Goal: Information Seeking & Learning: Get advice/opinions

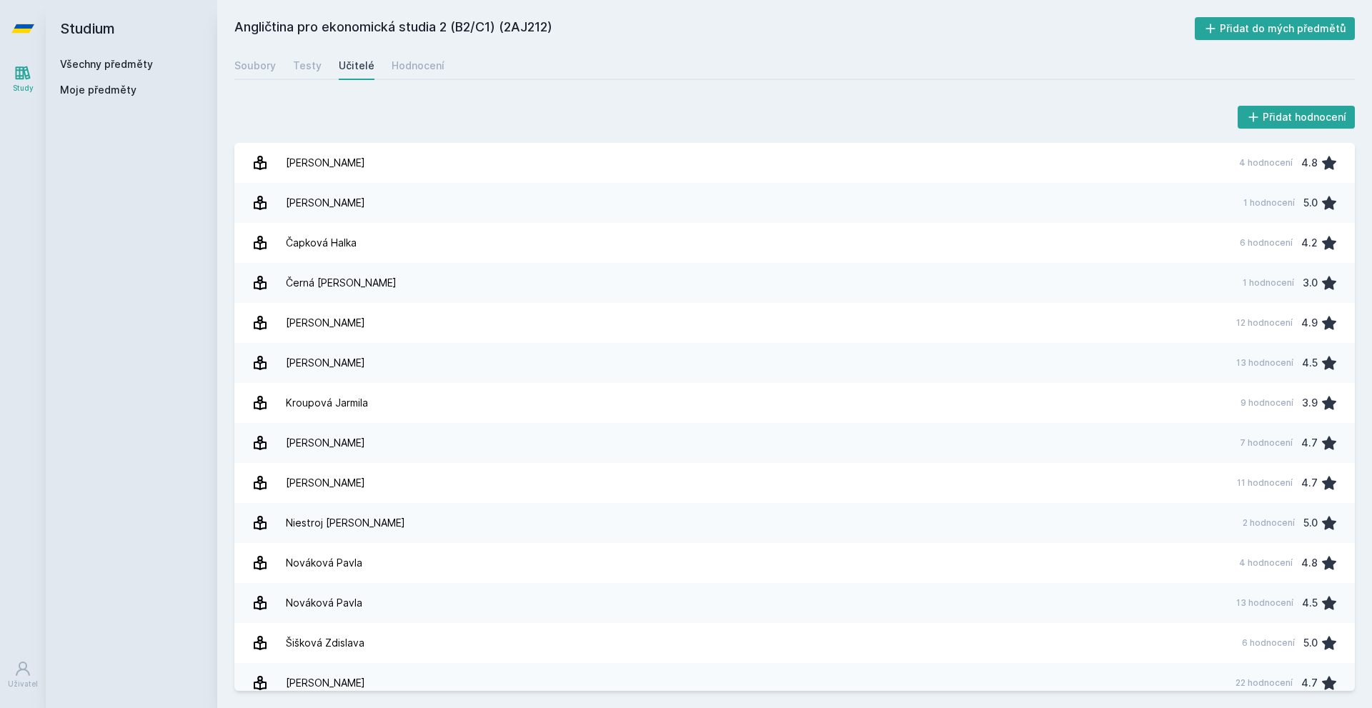
click at [128, 60] on link "Všechny předměty" at bounding box center [106, 64] width 93 height 12
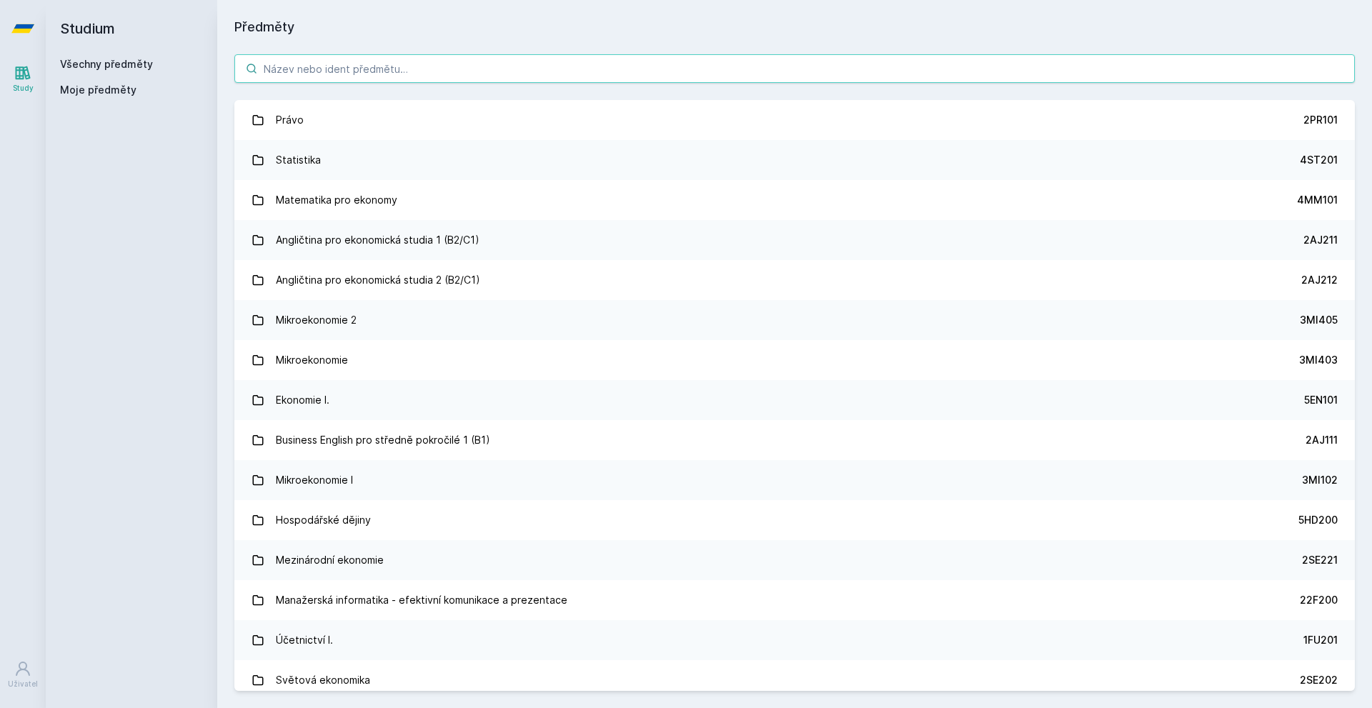
click at [296, 66] on input "search" at bounding box center [794, 68] width 1120 height 29
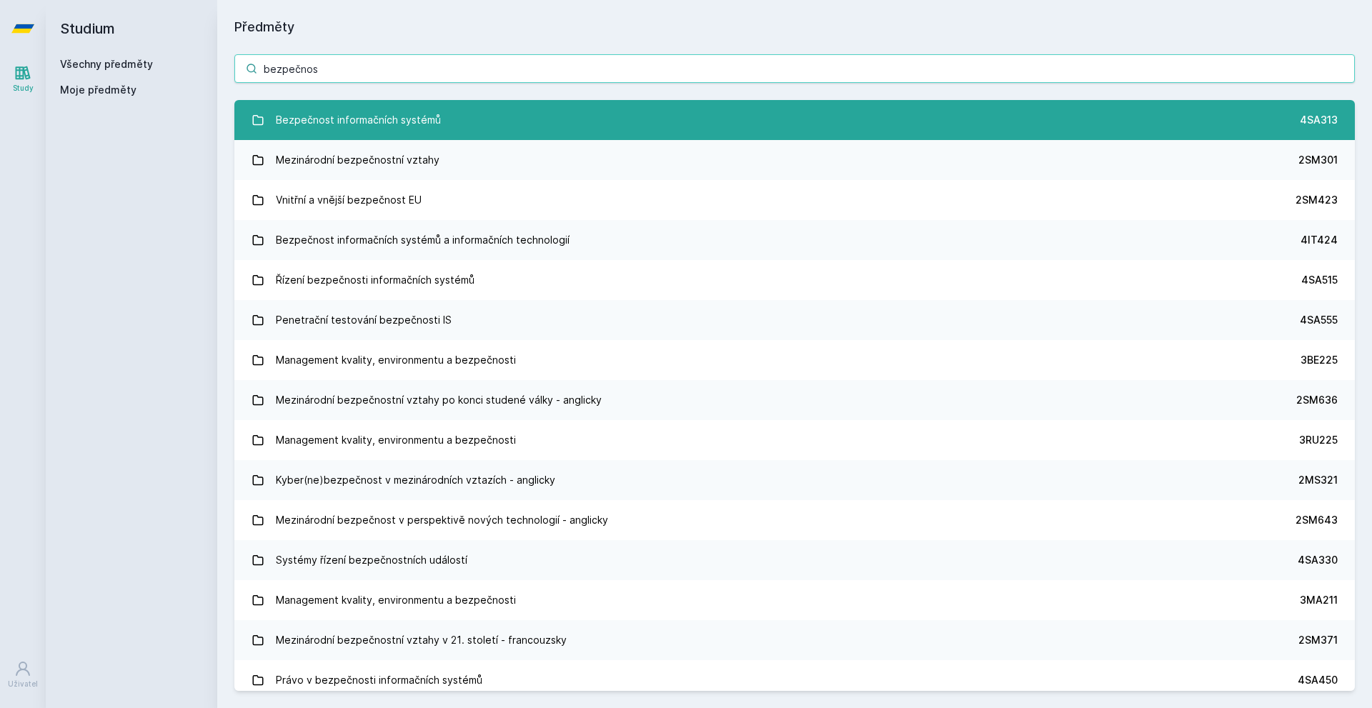
type input "bezpečnos"
click at [567, 109] on link "Bezpečnost informačních systémů 4SA313" at bounding box center [794, 120] width 1120 height 40
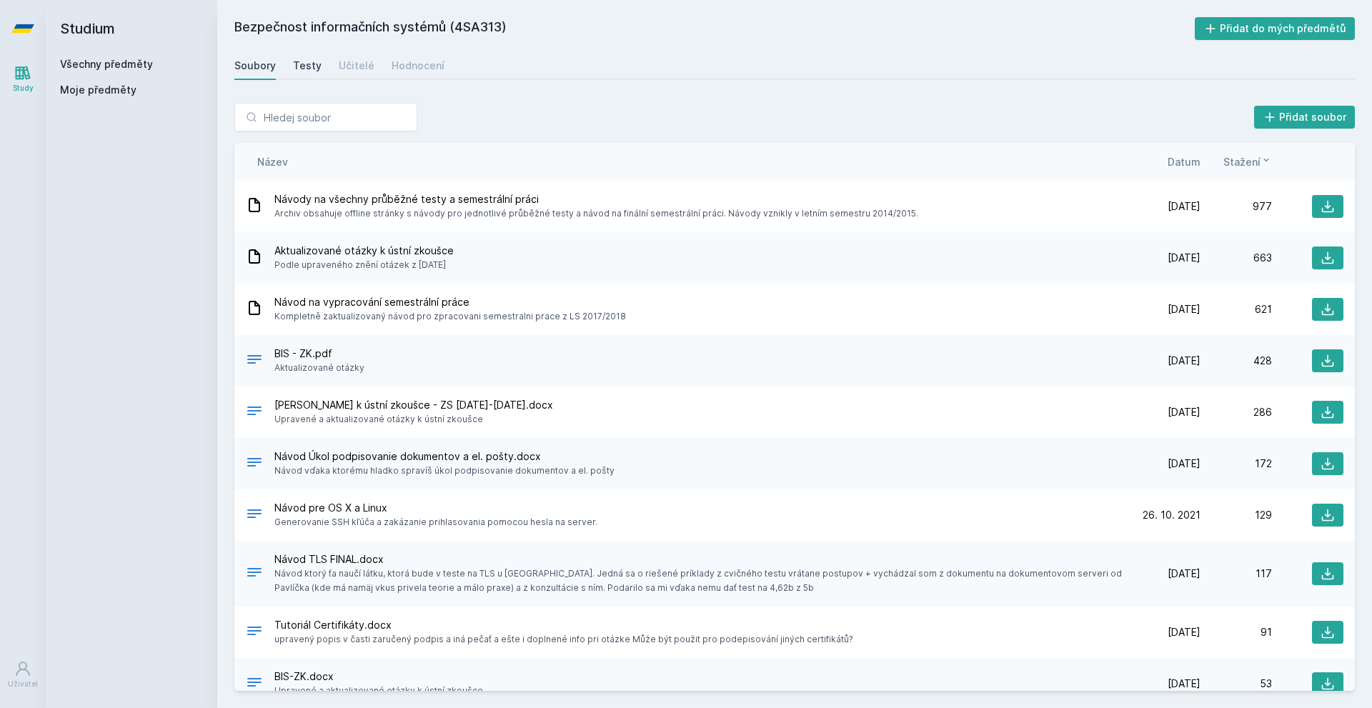
click at [302, 66] on div "Testy" at bounding box center [307, 66] width 29 height 14
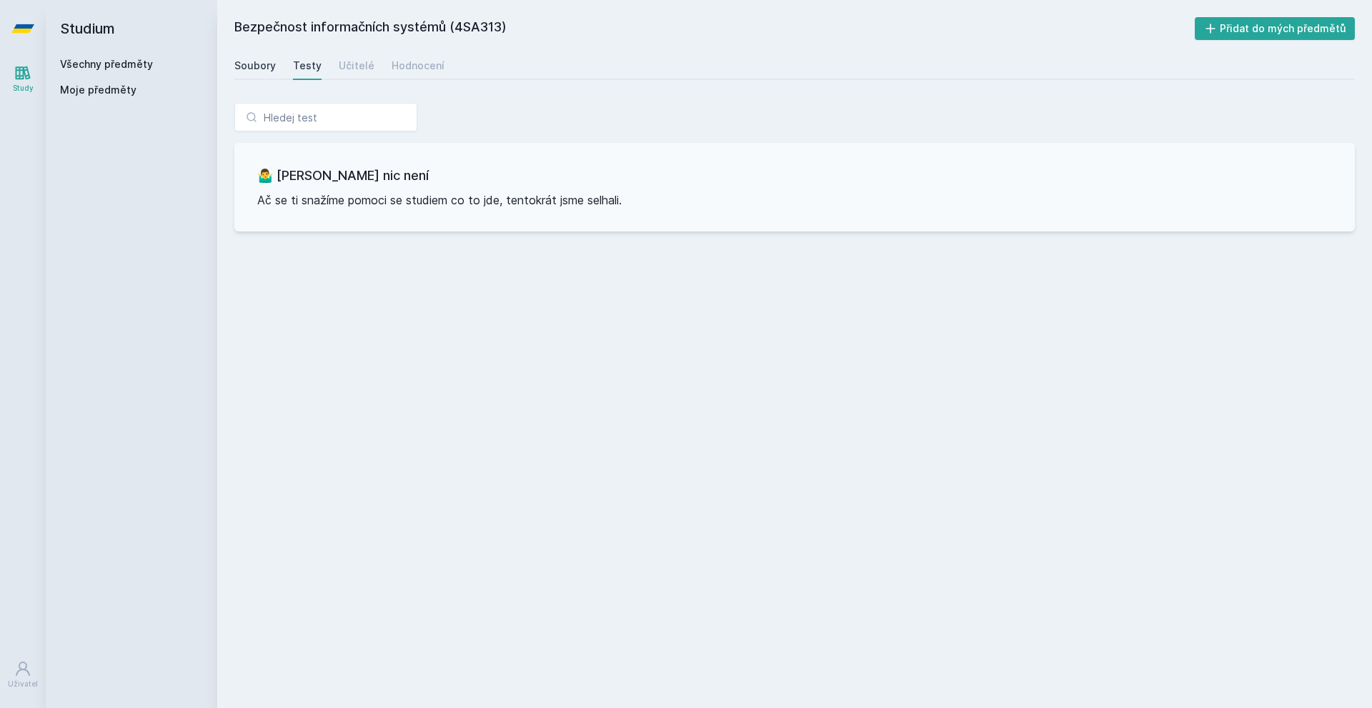
click at [260, 66] on div "Soubory" at bounding box center [254, 66] width 41 height 14
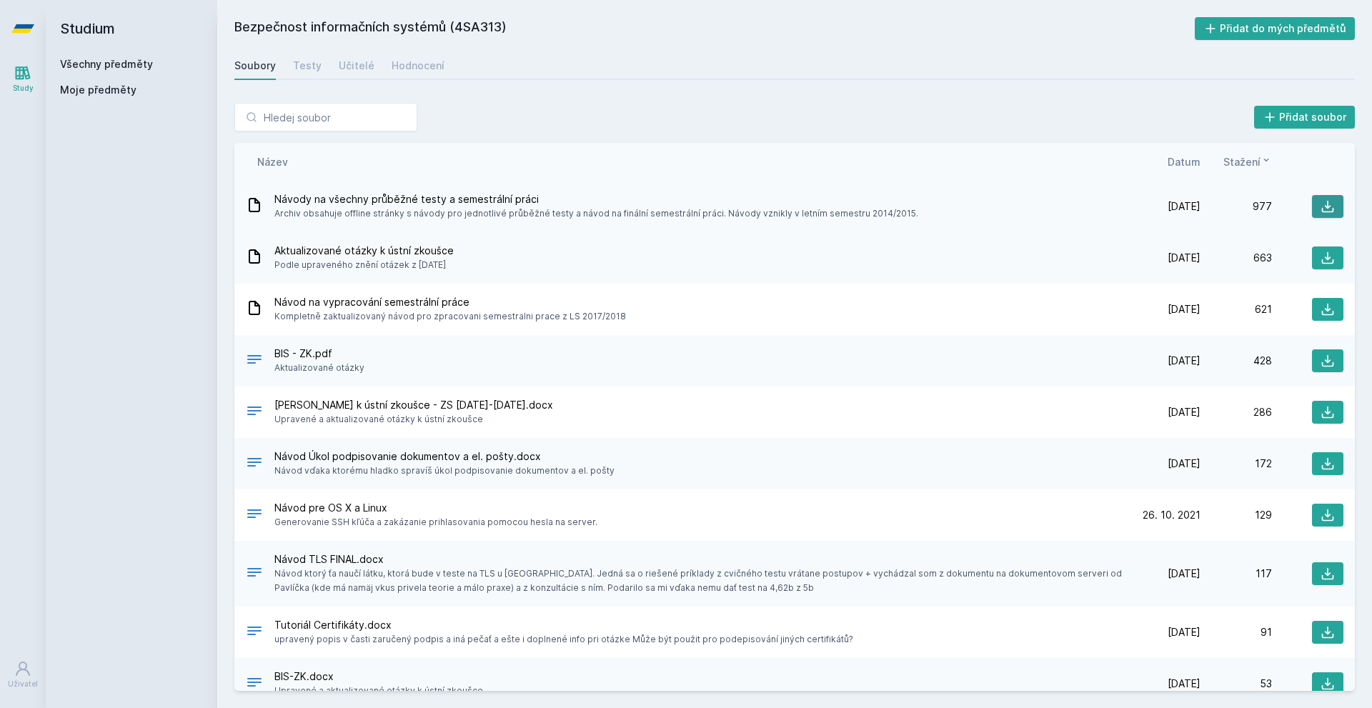
click at [1321, 204] on icon at bounding box center [1328, 206] width 14 height 14
click at [1195, 160] on span "Datum" at bounding box center [1184, 161] width 33 height 15
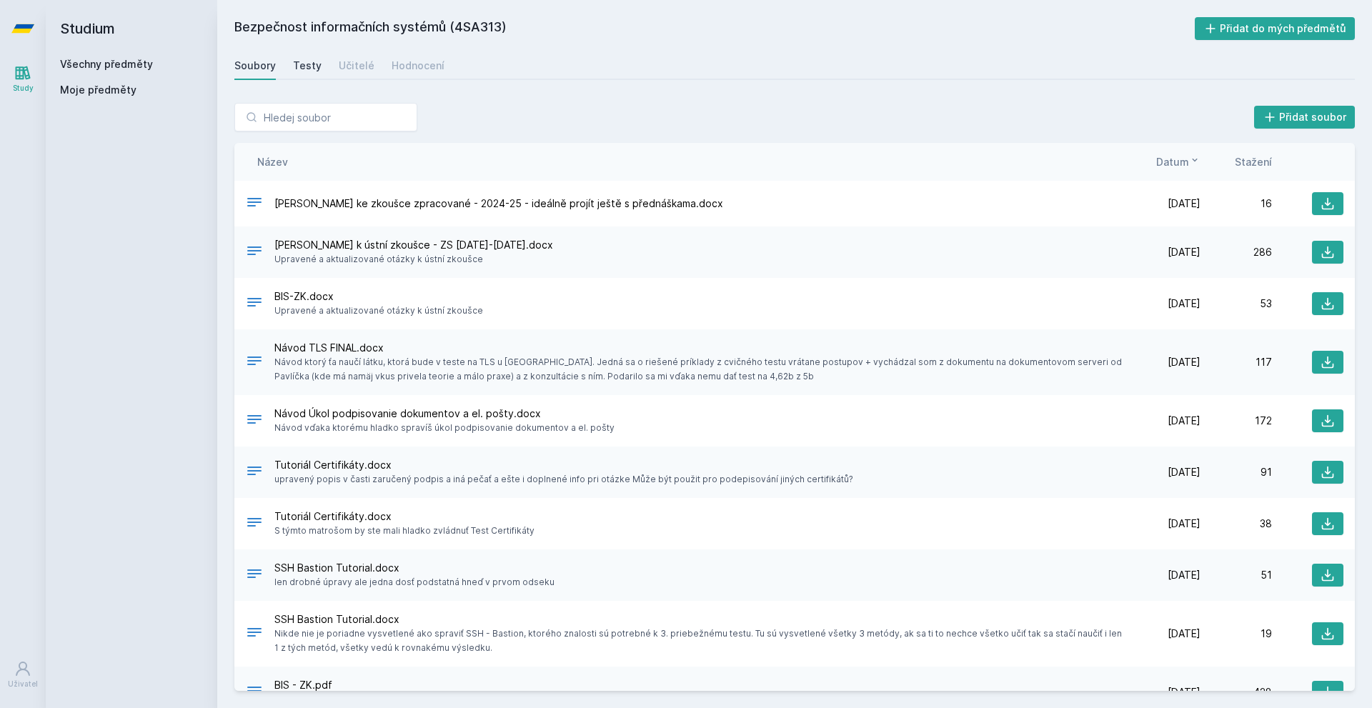
click at [300, 69] on div "Testy" at bounding box center [307, 66] width 29 height 14
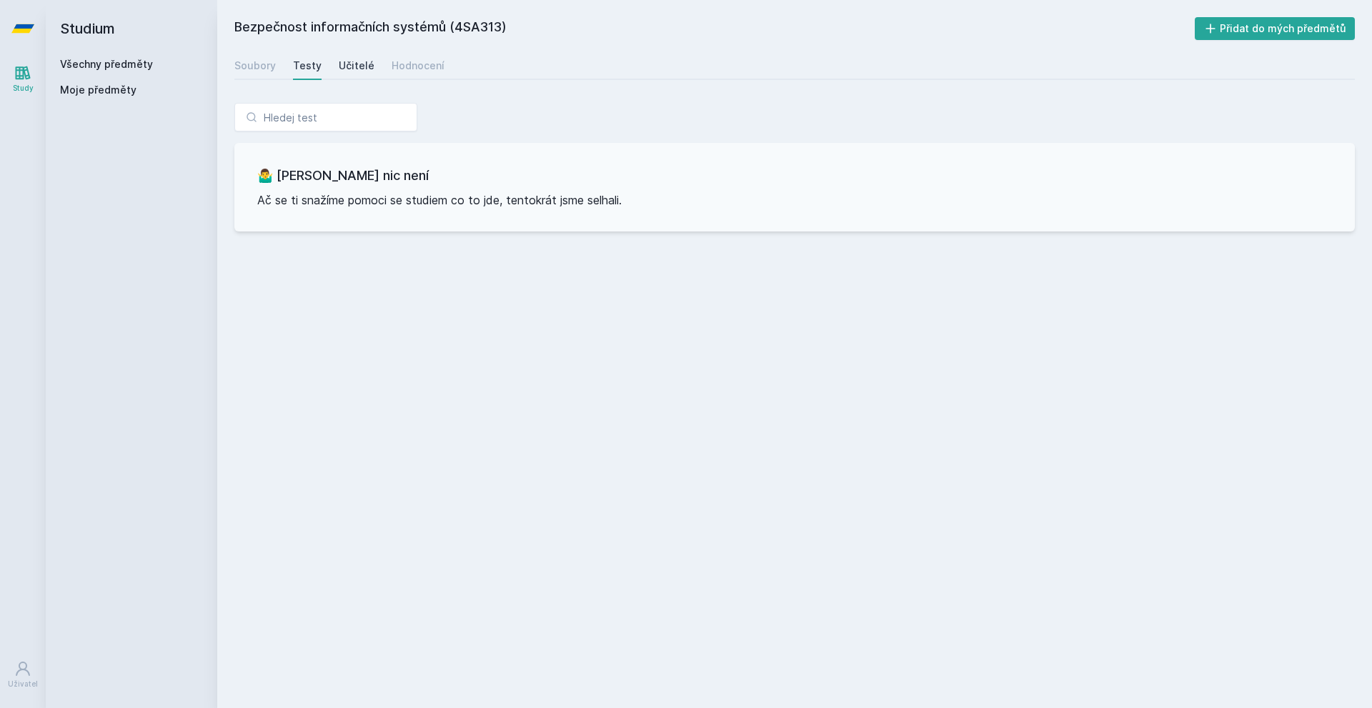
click at [359, 64] on div "Učitelé" at bounding box center [357, 66] width 36 height 14
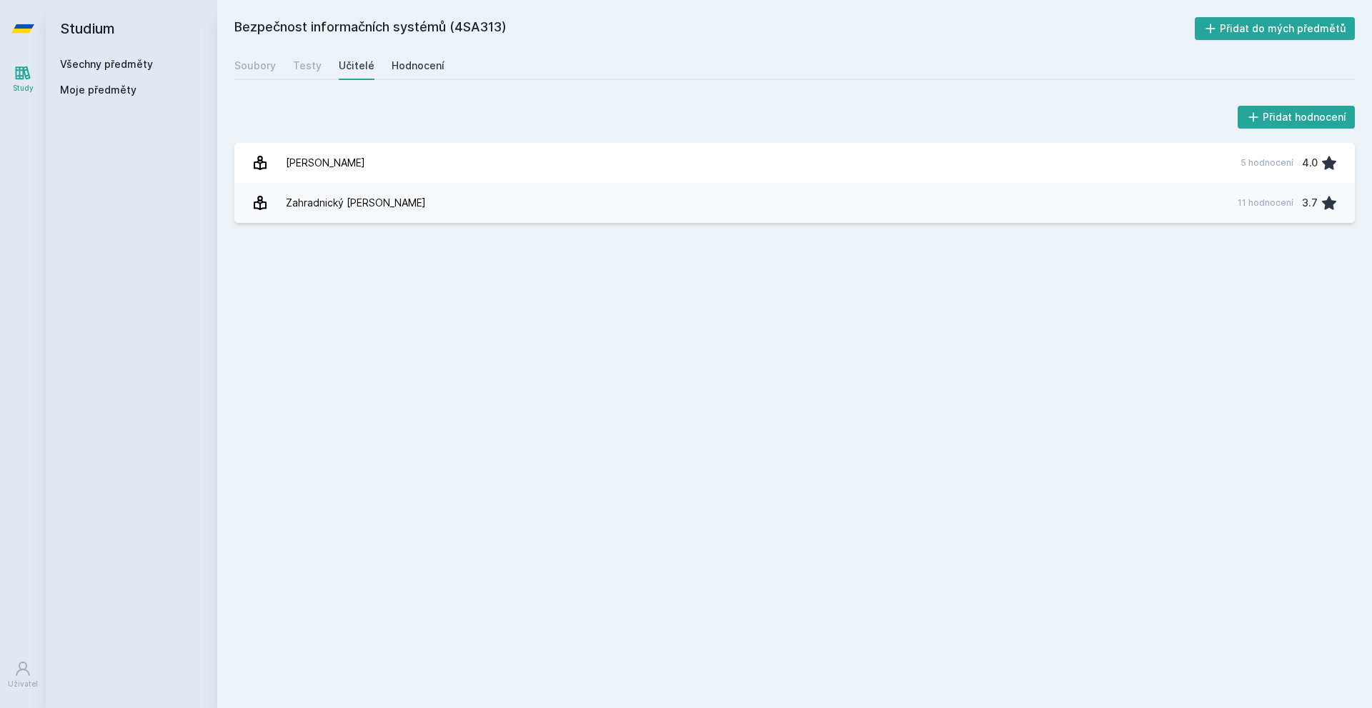
click at [424, 59] on div "Hodnocení" at bounding box center [418, 66] width 53 height 14
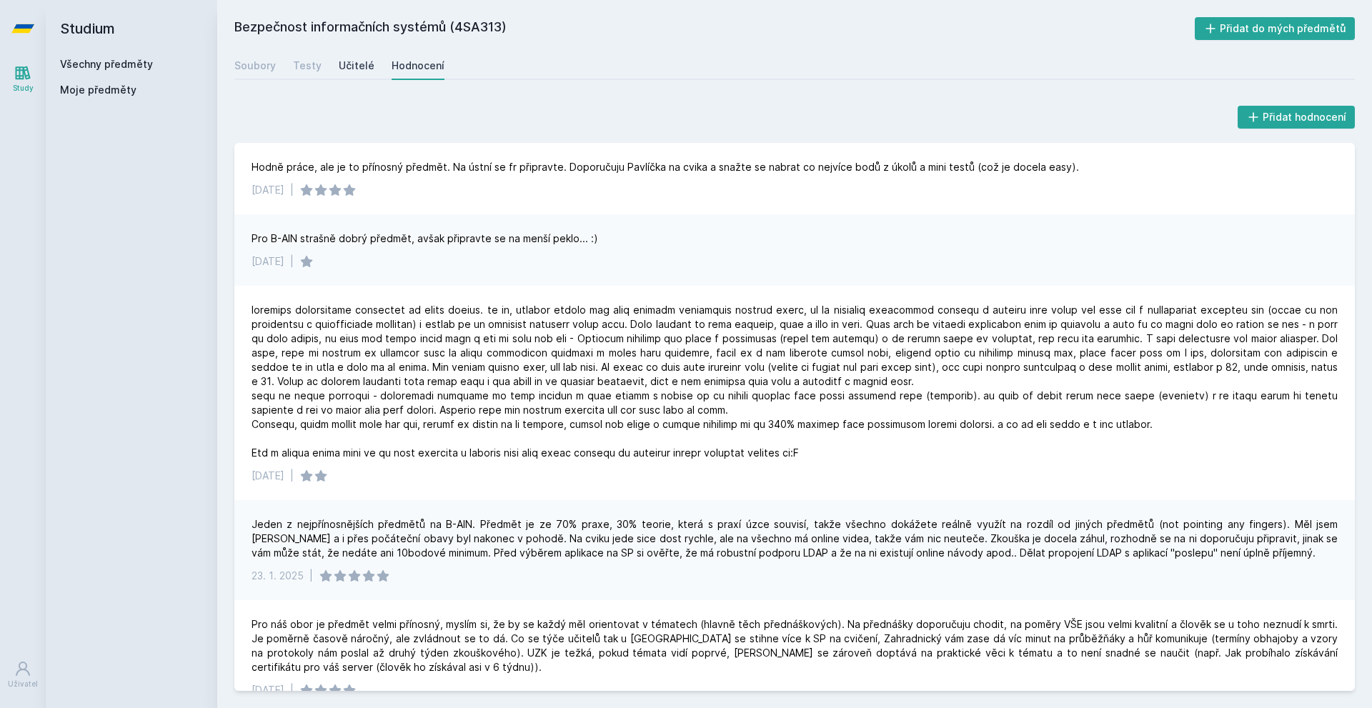
click at [354, 60] on div "Učitelé" at bounding box center [357, 66] width 36 height 14
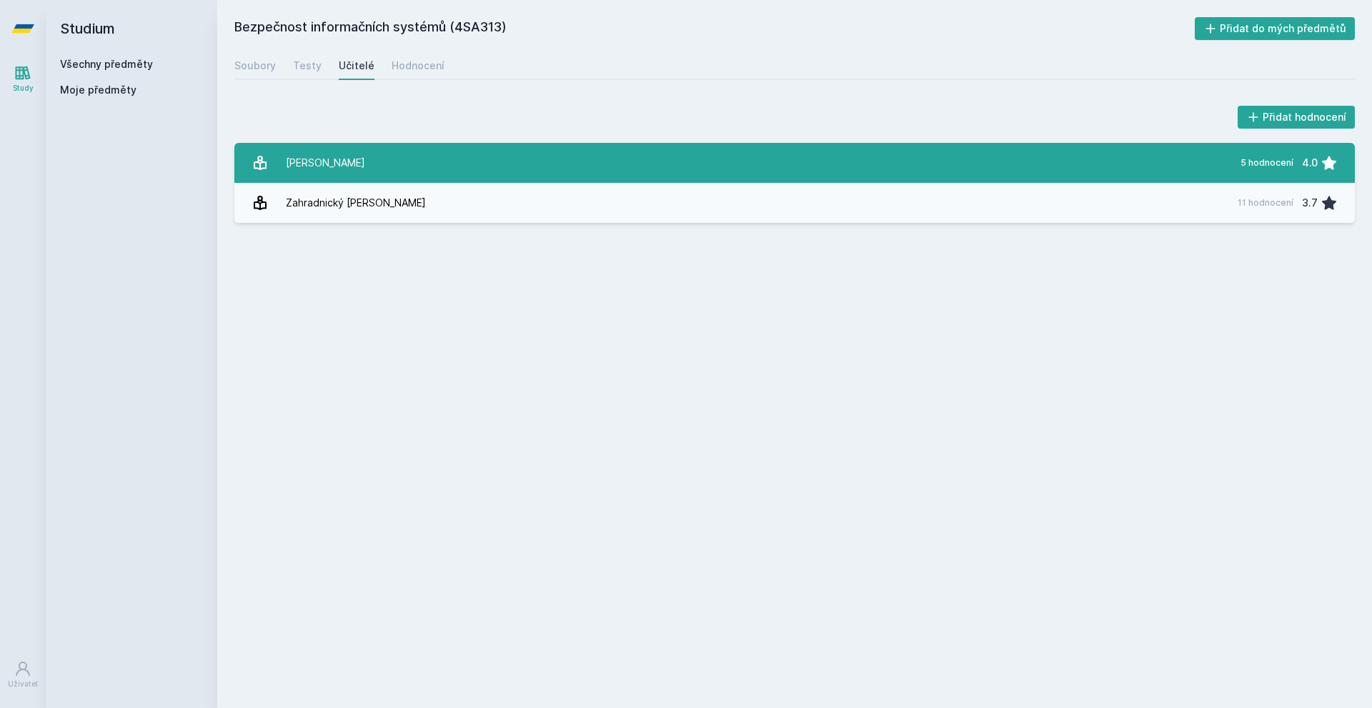
click at [399, 156] on link "[PERSON_NAME] 5 hodnocení 4.0" at bounding box center [794, 163] width 1120 height 40
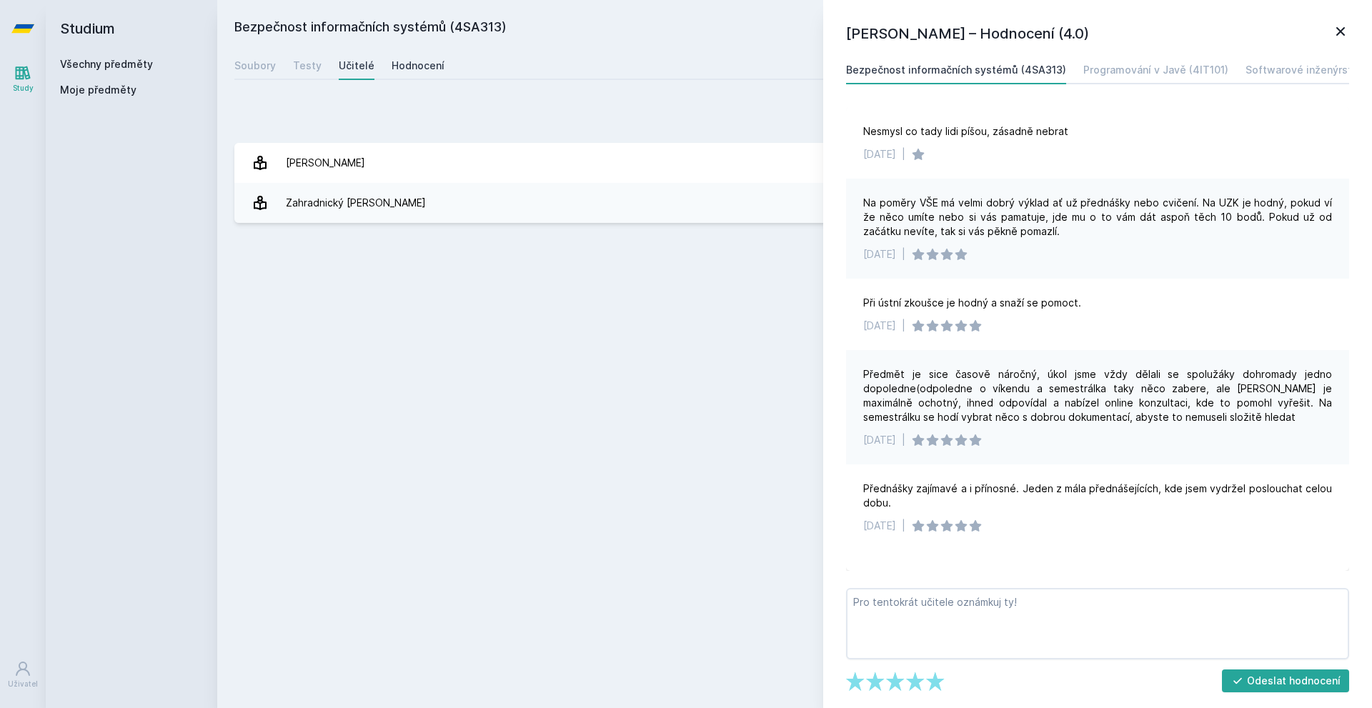
click at [420, 65] on div "Hodnocení" at bounding box center [418, 66] width 53 height 14
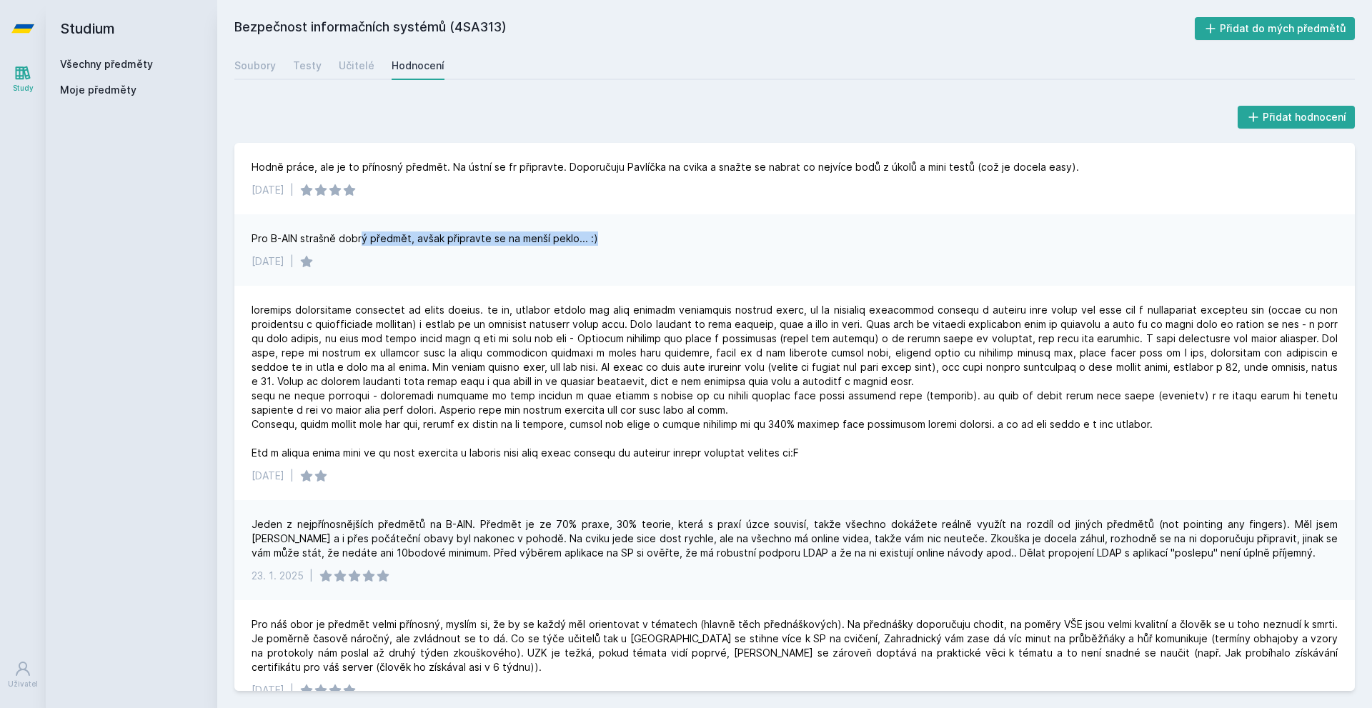
drag, startPoint x: 360, startPoint y: 239, endPoint x: 622, endPoint y: 239, distance: 261.5
click at [622, 239] on div "Pro B-AIN strašně dobrý předmět, avšak připravte se na menší peklo... :)" at bounding box center [795, 239] width 1086 height 14
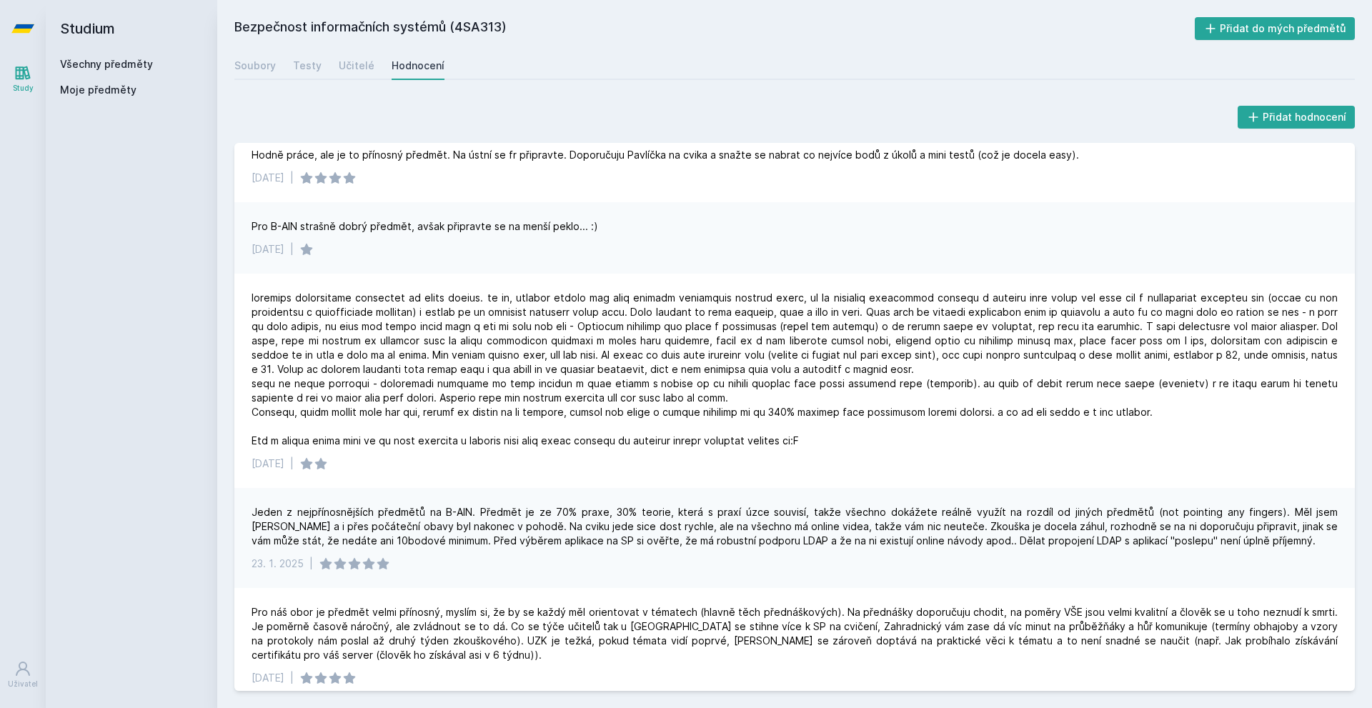
drag, startPoint x: 636, startPoint y: 241, endPoint x: 636, endPoint y: 257, distance: 16.4
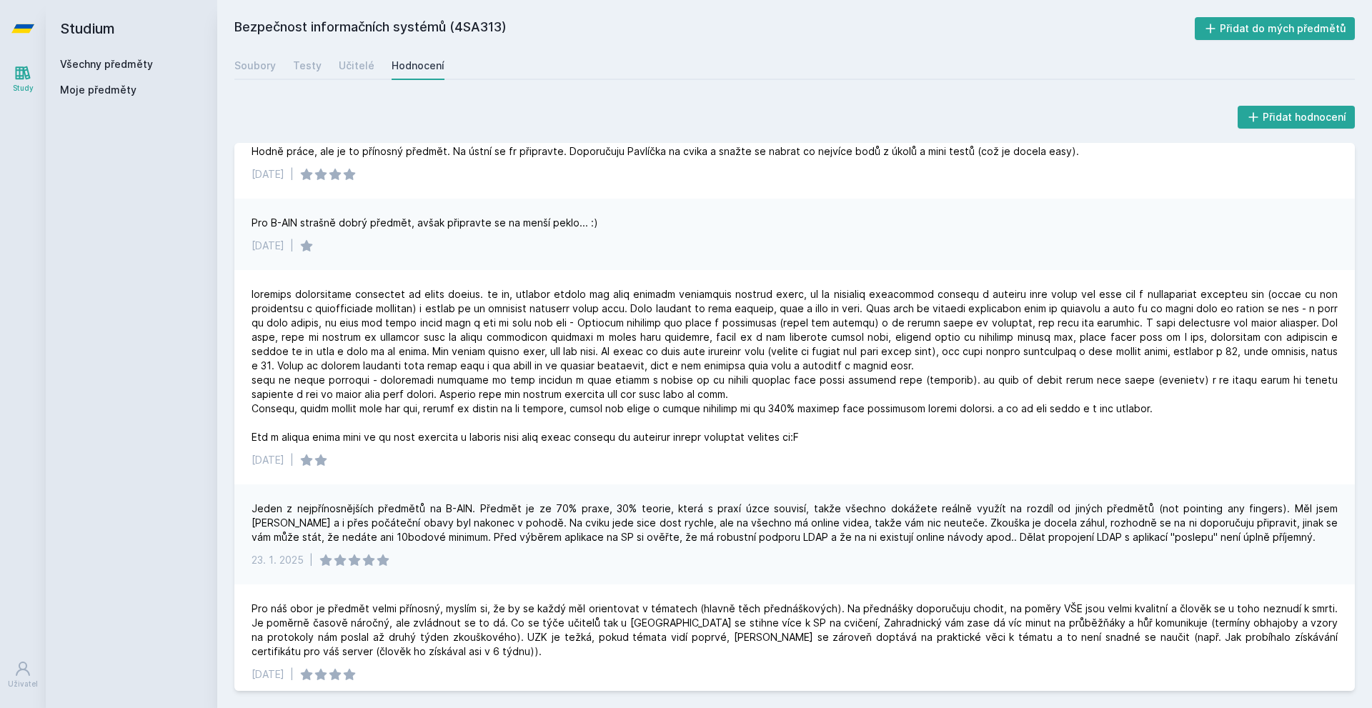
scroll to position [48, 0]
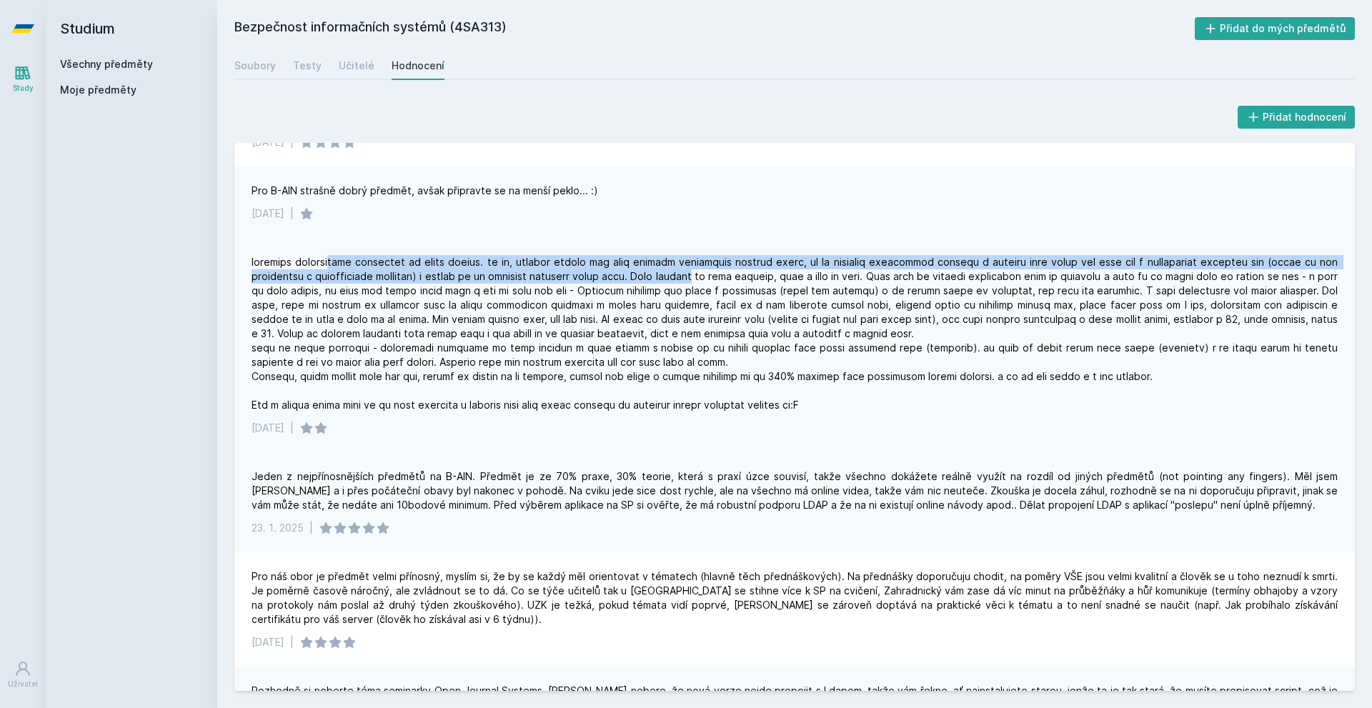
drag, startPoint x: 327, startPoint y: 269, endPoint x: 682, endPoint y: 269, distance: 355.9
click at [682, 269] on div at bounding box center [795, 333] width 1086 height 157
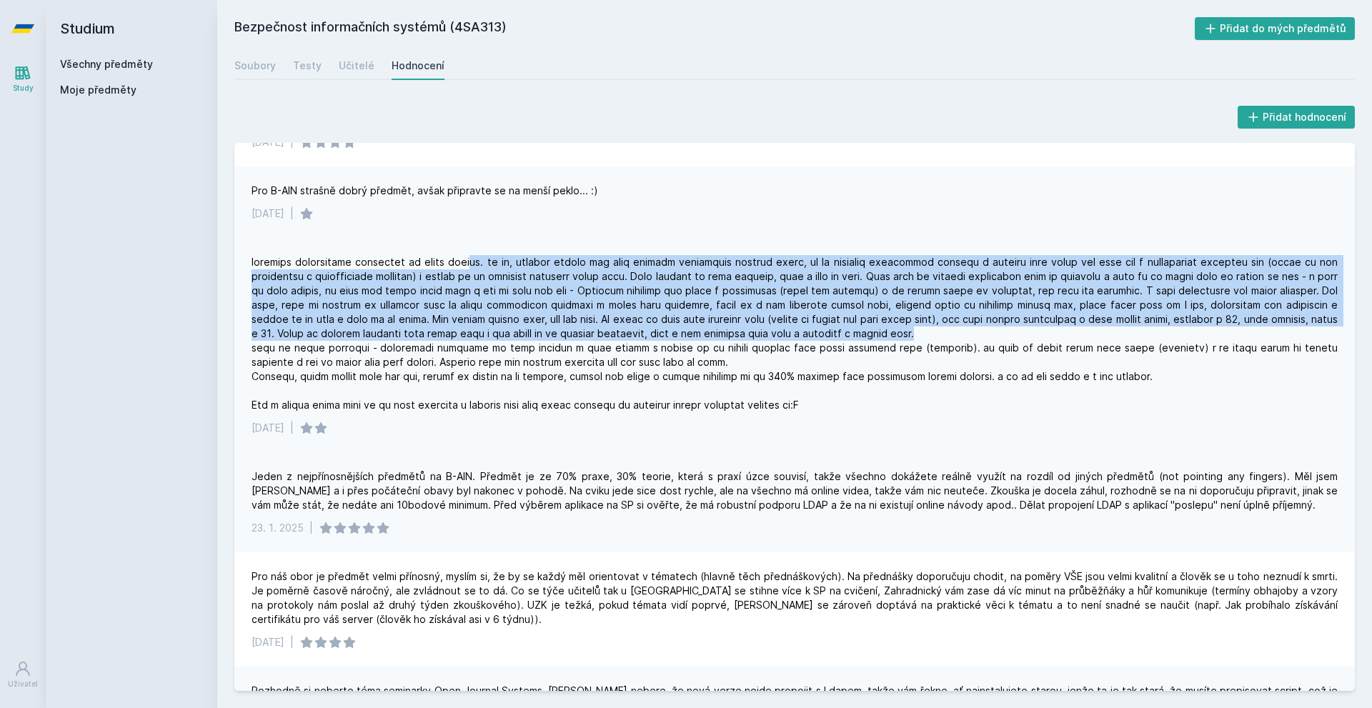
drag, startPoint x: 469, startPoint y: 263, endPoint x: 1049, endPoint y: 330, distance: 583.4
click at [1049, 330] on div at bounding box center [795, 333] width 1086 height 157
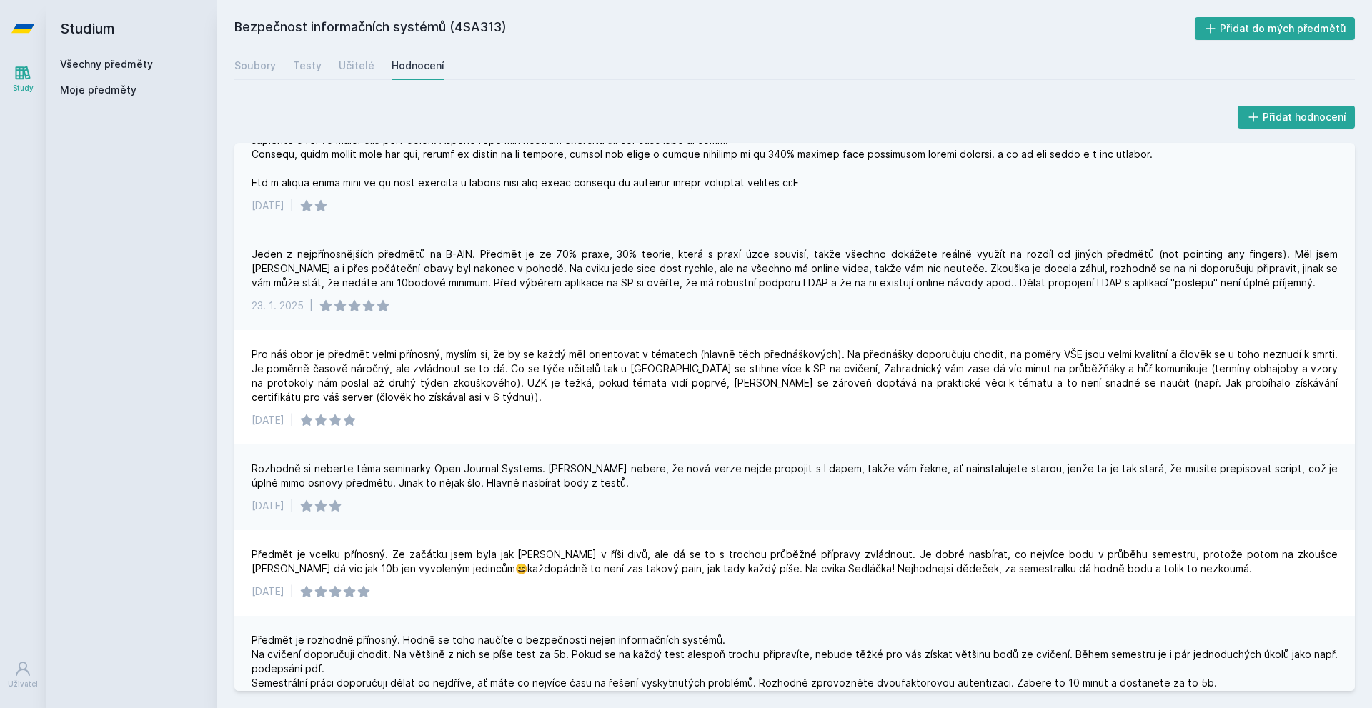
drag, startPoint x: 681, startPoint y: 312, endPoint x: 675, endPoint y: 322, distance: 11.5
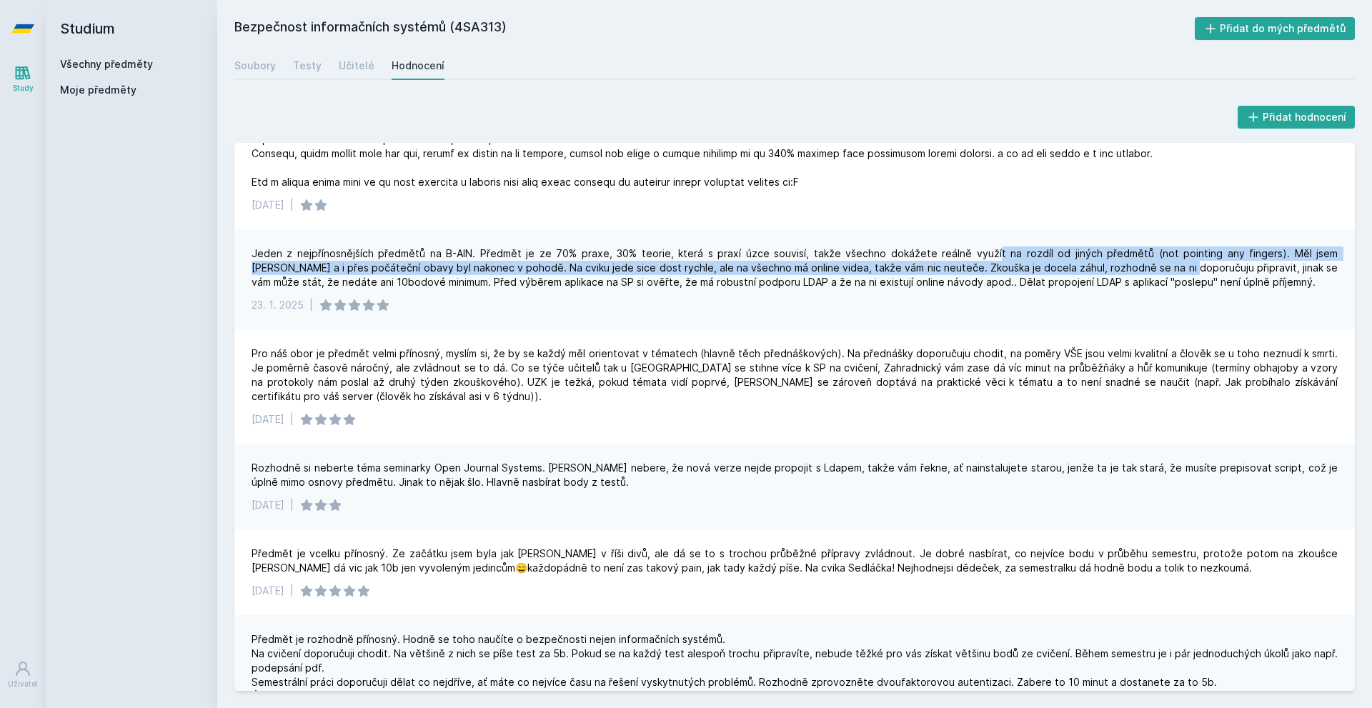
drag, startPoint x: 948, startPoint y: 239, endPoint x: 1103, endPoint y: 271, distance: 157.5
click at [1103, 271] on div "Jeden z nejpřínosnějších předmětů na B-AIN. Předmět je ze 70% praxe, 30% teorie…" at bounding box center [794, 279] width 1120 height 100
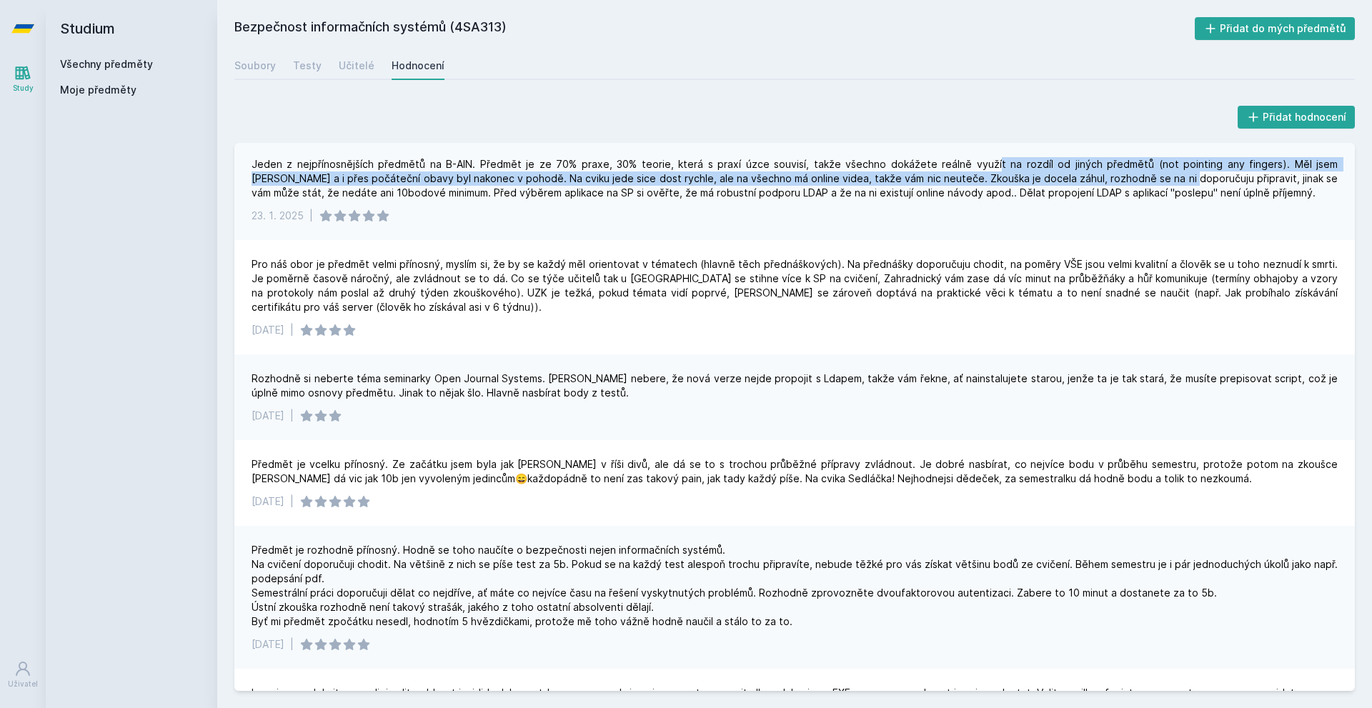
scroll to position [366, 0]
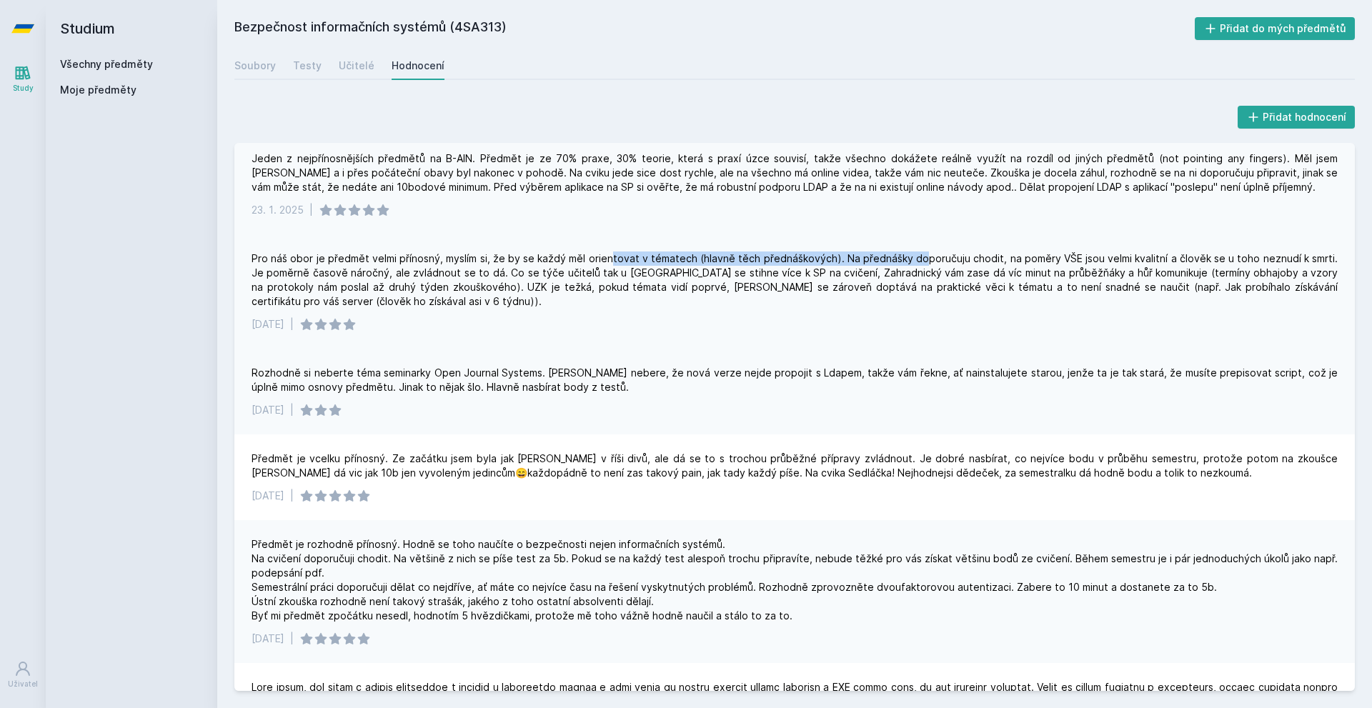
drag, startPoint x: 607, startPoint y: 257, endPoint x: 910, endPoint y: 251, distance: 303.0
click at [910, 251] on div "Pro náš obor je předmět velmi přínosný, myslím si, že by se každý měl orientova…" at bounding box center [794, 291] width 1120 height 114
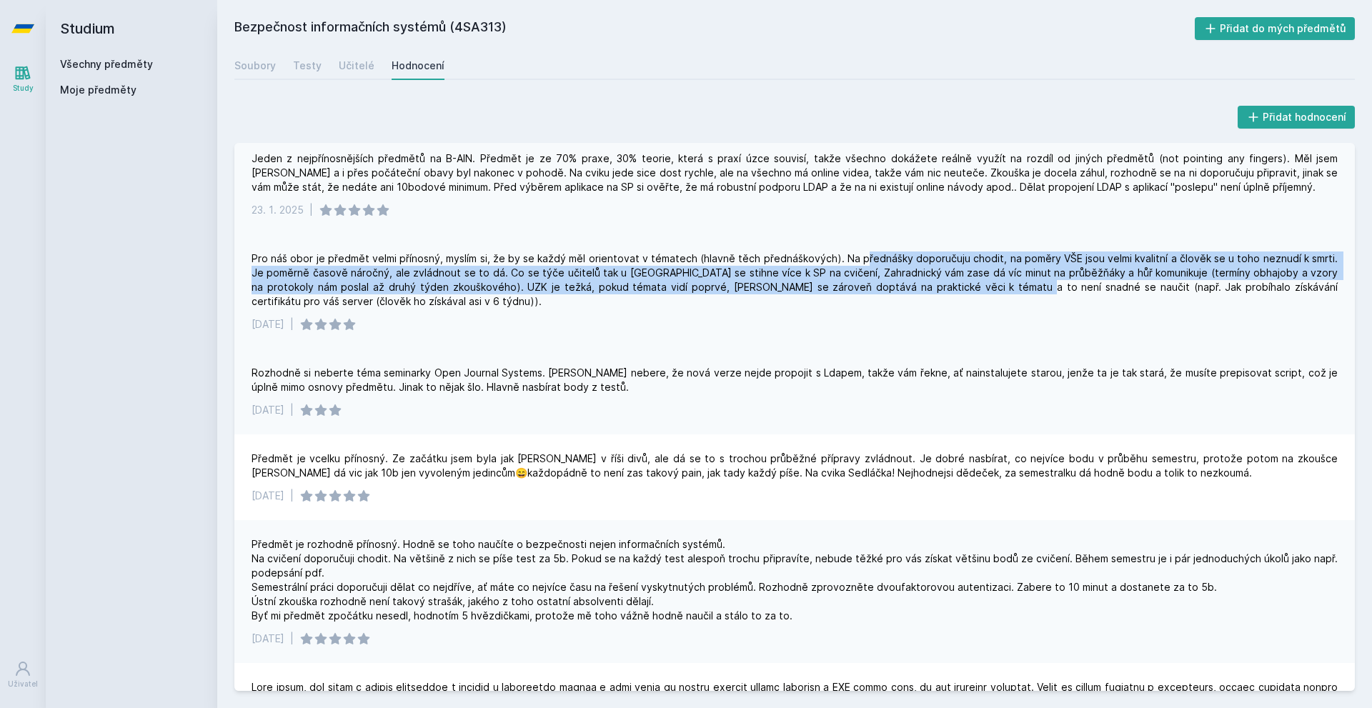
drag, startPoint x: 854, startPoint y: 257, endPoint x: 956, endPoint y: 292, distance: 108.3
click at [956, 292] on div "Pro náš obor je předmět velmi přínosný, myslím si, že by se každý měl orientova…" at bounding box center [795, 280] width 1086 height 57
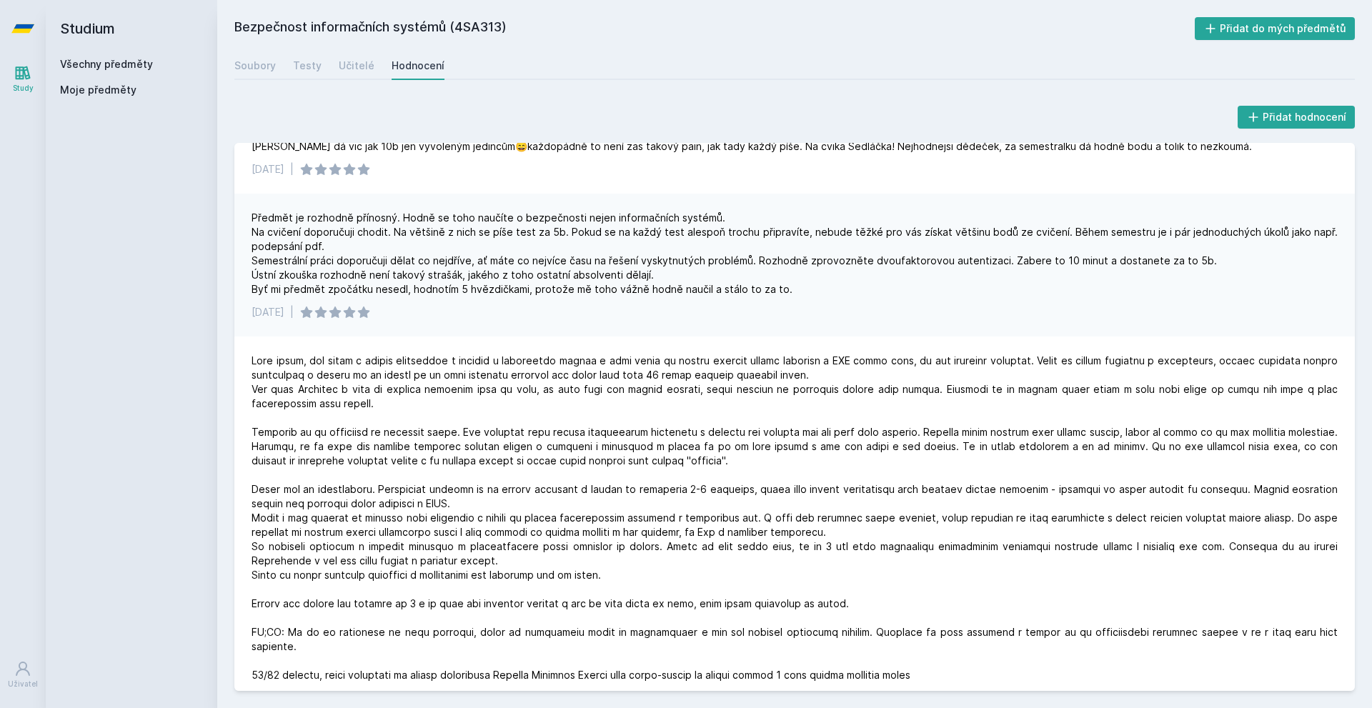
scroll to position [697, 0]
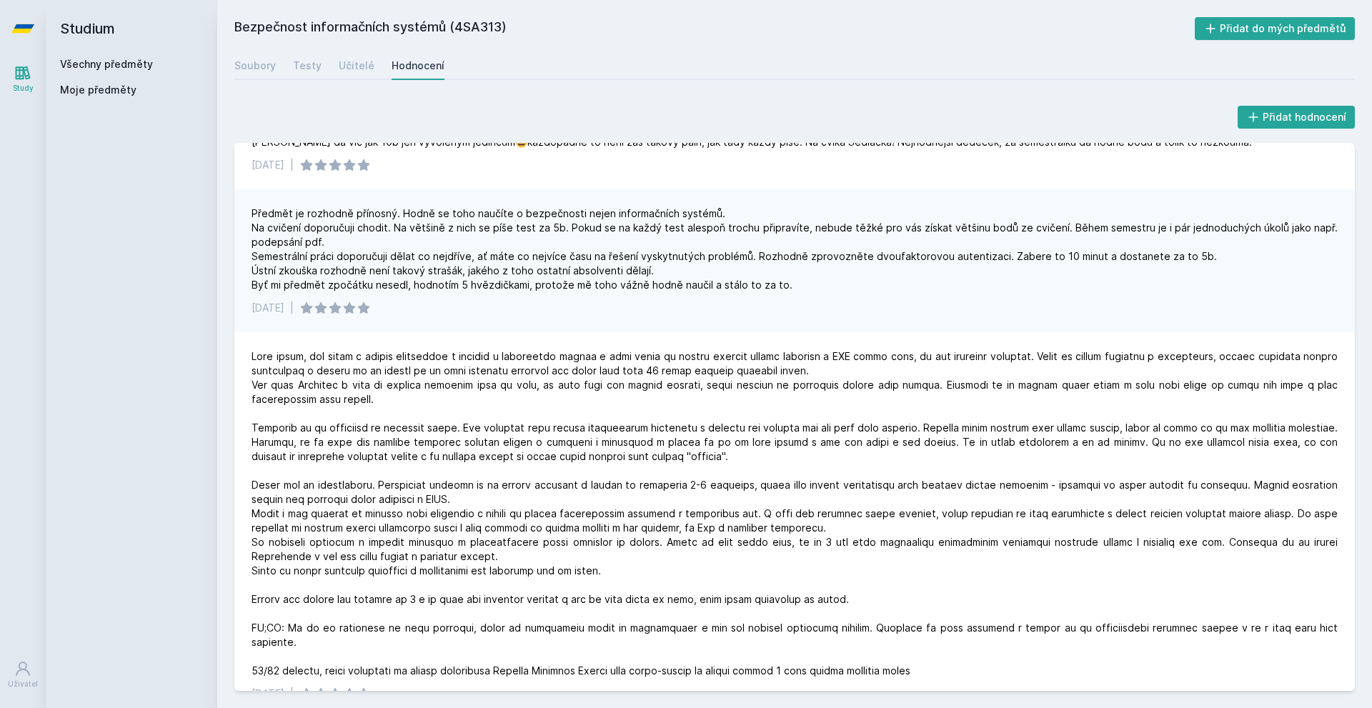
drag, startPoint x: 940, startPoint y: 317, endPoint x: 921, endPoint y: 341, distance: 30.5
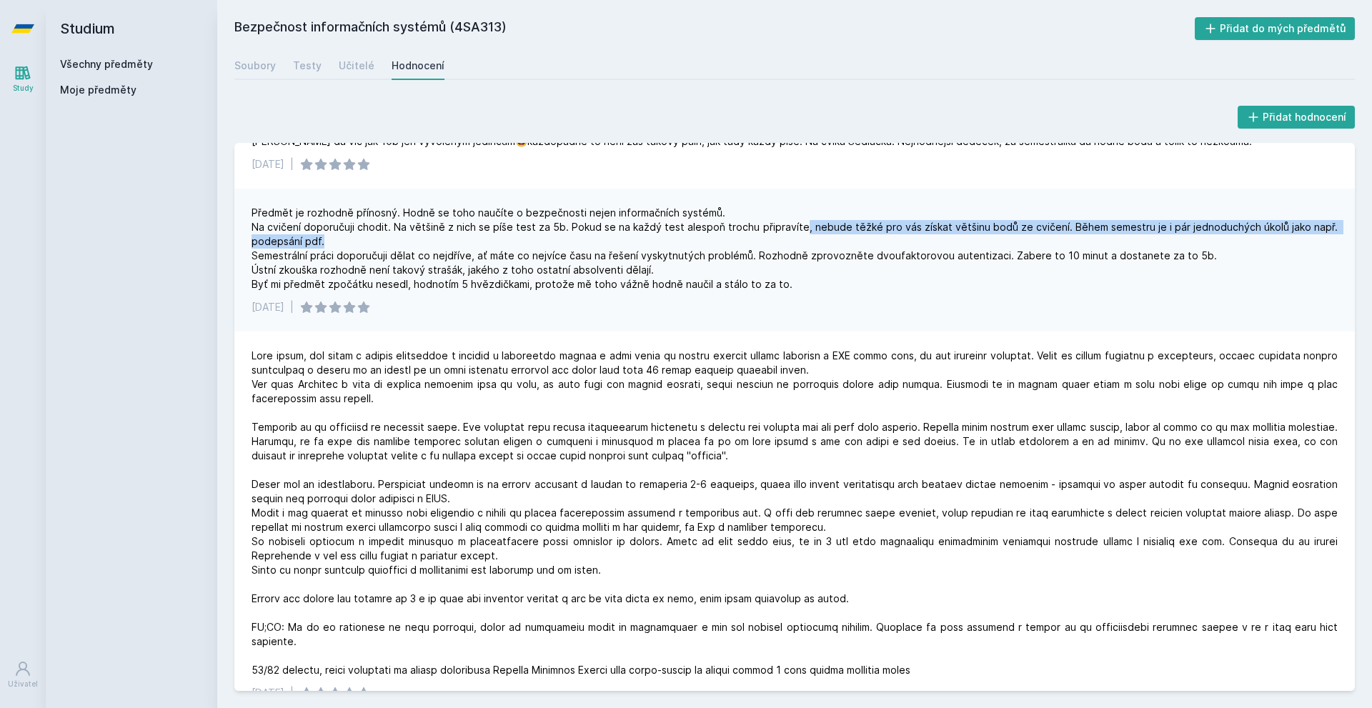
drag, startPoint x: 606, startPoint y: 237, endPoint x: 806, endPoint y: 234, distance: 200.1
click at [806, 234] on div "Předmět je rozhodně přínosný. Hodně se toho naučíte o bezpečnosti nejen informa…" at bounding box center [795, 249] width 1086 height 86
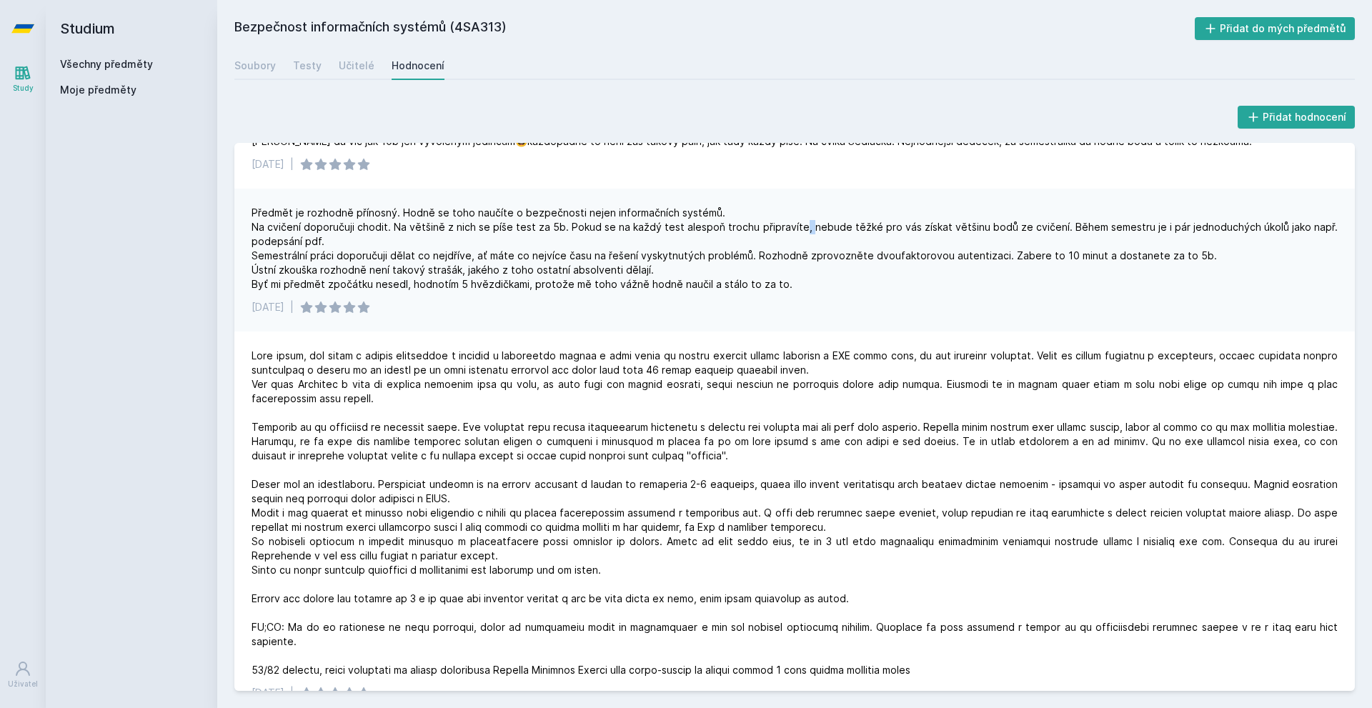
click at [806, 234] on div "Předmět je rozhodně přínosný. Hodně se toho naučíte o bezpečnosti nejen informa…" at bounding box center [795, 249] width 1086 height 86
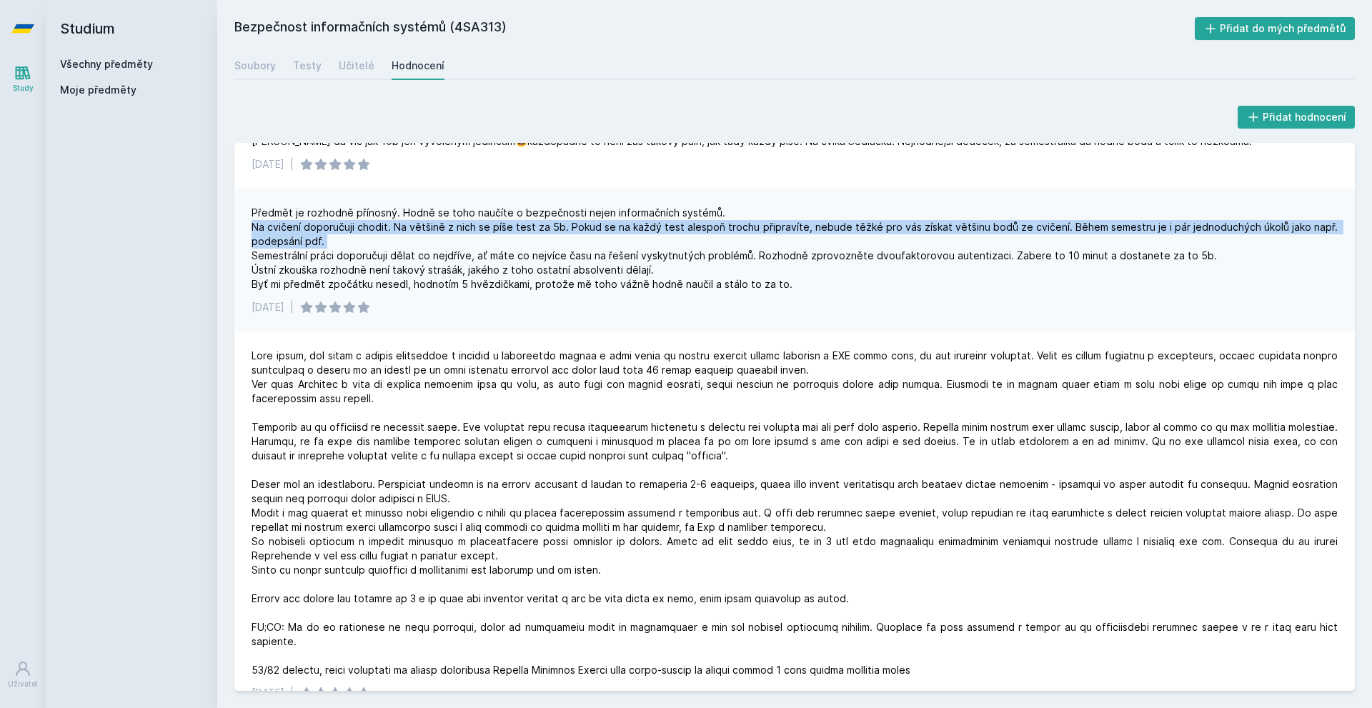
click at [806, 234] on div "Předmět je rozhodně přínosný. Hodně se toho naučíte o bezpečnosti nejen informa…" at bounding box center [795, 249] width 1086 height 86
click at [943, 230] on div "Předmět je rozhodně přínosný. Hodně se toho naučíte o bezpečnosti nejen informa…" at bounding box center [795, 249] width 1086 height 86
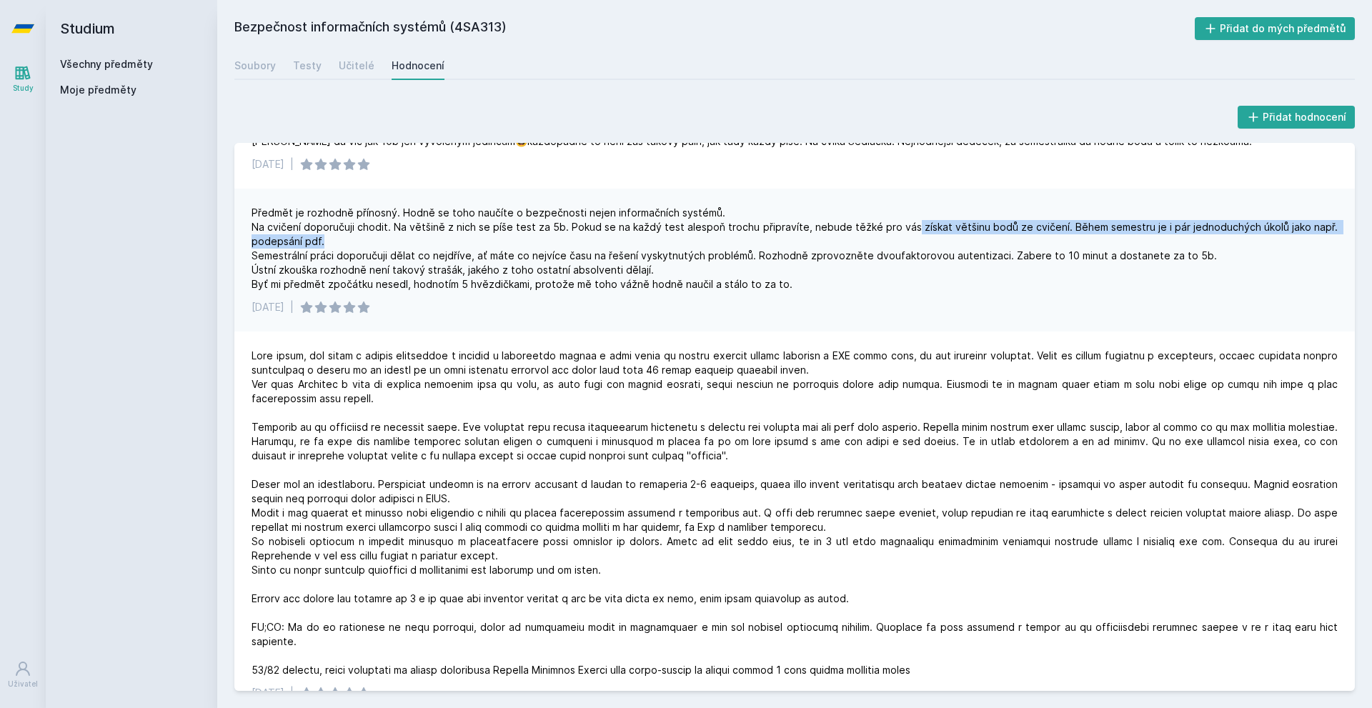
drag, startPoint x: 913, startPoint y: 233, endPoint x: 1080, endPoint y: 237, distance: 168.0
click at [1080, 237] on div "Předmět je rozhodně přínosný. Hodně se toho naučíte o bezpečnosti nejen informa…" at bounding box center [795, 249] width 1086 height 86
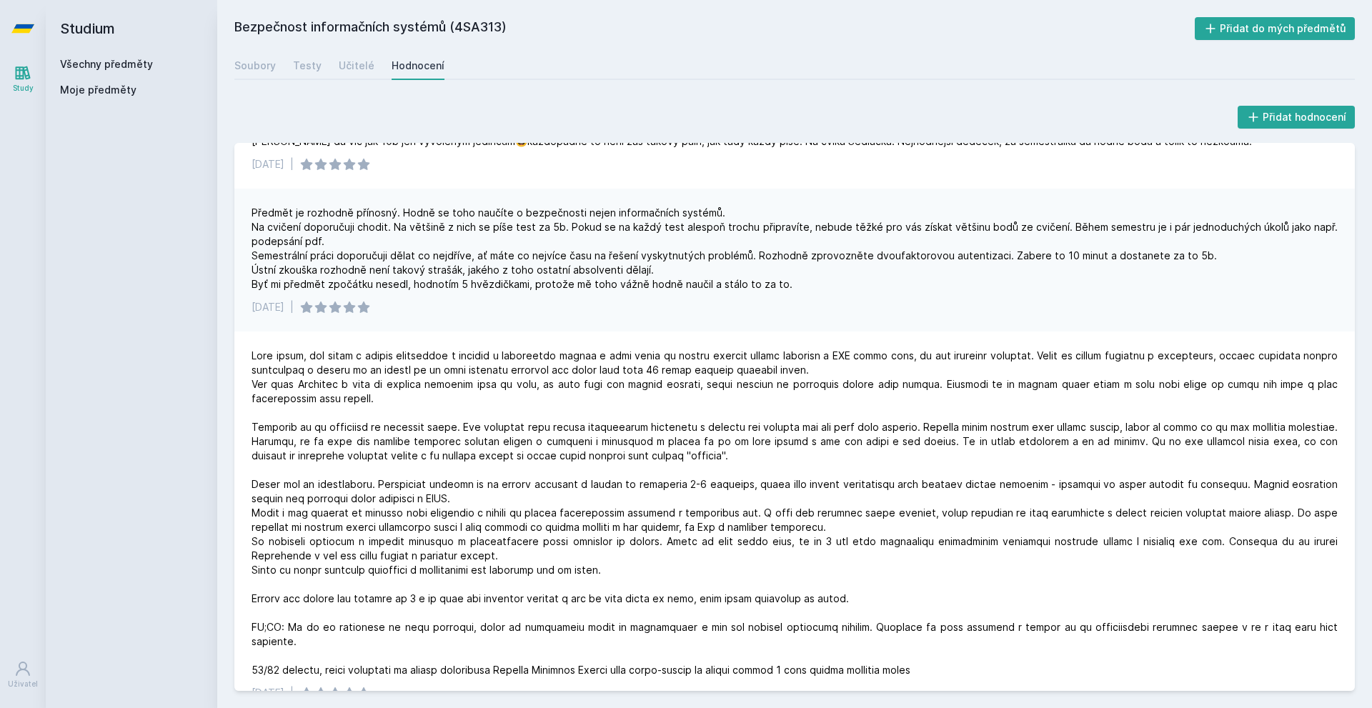
click at [1068, 272] on div "Předmět je rozhodně přínosný. Hodně se toho naučíte o bezpečnosti nejen informa…" at bounding box center [795, 249] width 1086 height 86
click at [1069, 262] on div "Předmět je rozhodně přínosný. Hodně se toho naučíte o bezpečnosti nejen informa…" at bounding box center [795, 249] width 1086 height 86
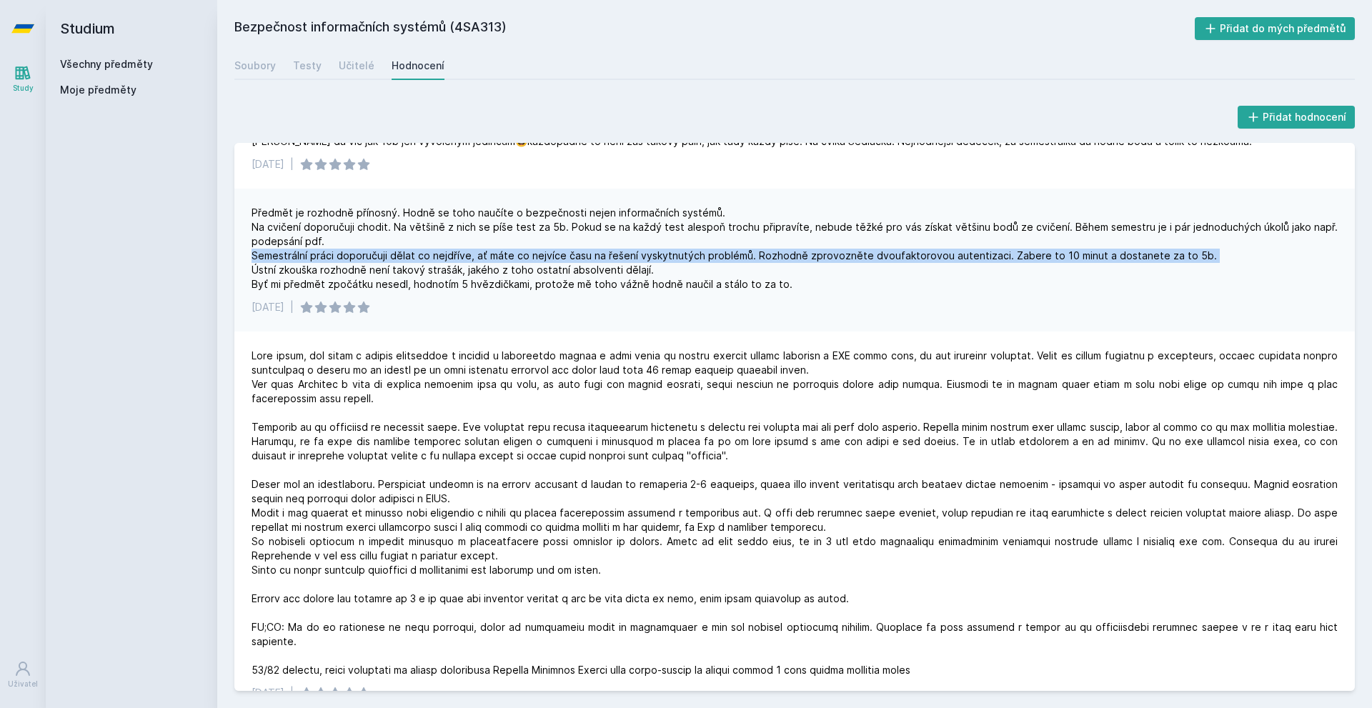
click at [1069, 262] on div "Předmět je rozhodně přínosný. Hodně se toho naučíte o bezpečnosti nejen informa…" at bounding box center [795, 249] width 1086 height 86
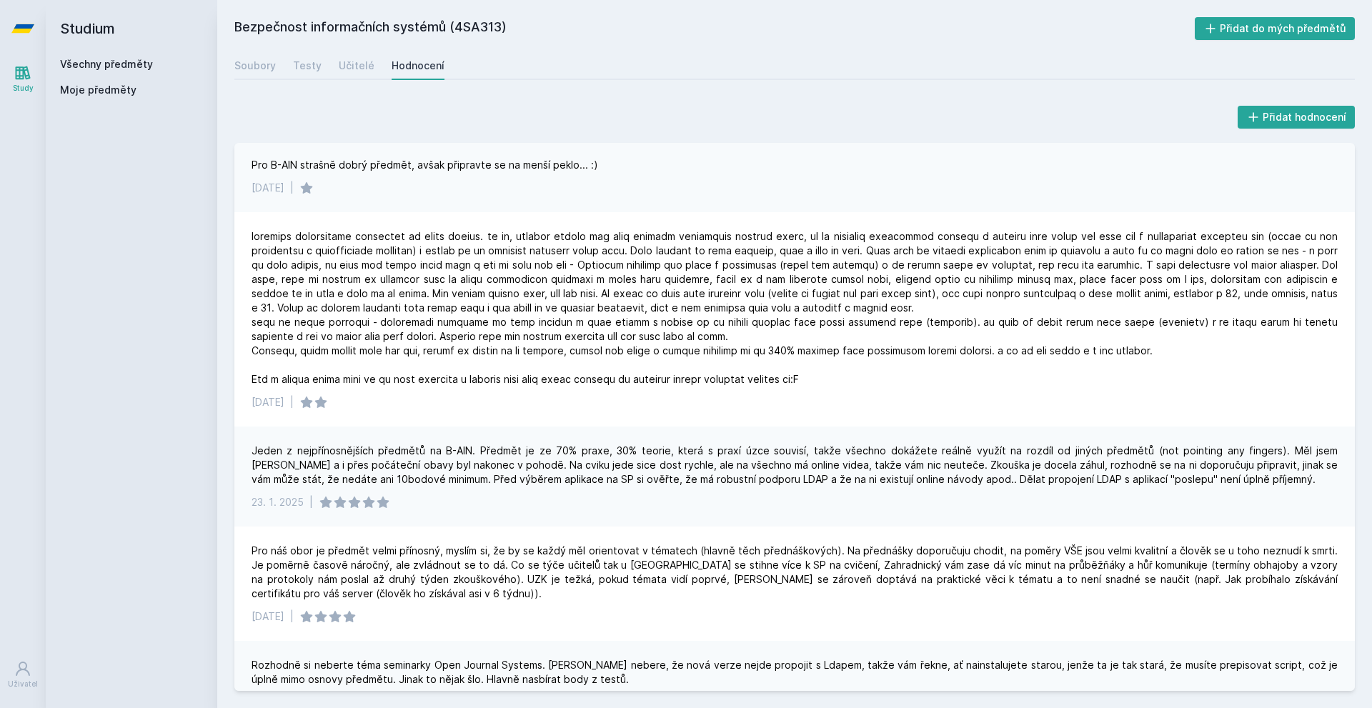
scroll to position [0, 0]
